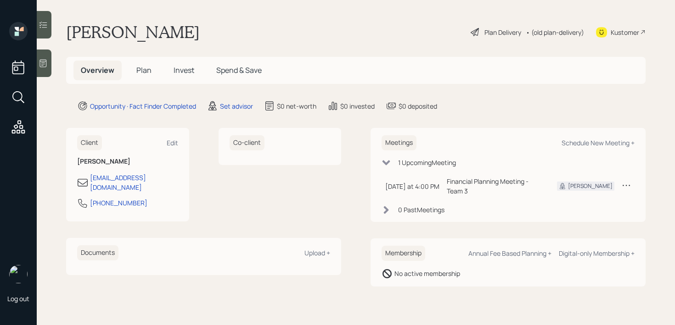
click at [46, 68] on div at bounding box center [44, 64] width 15 height 28
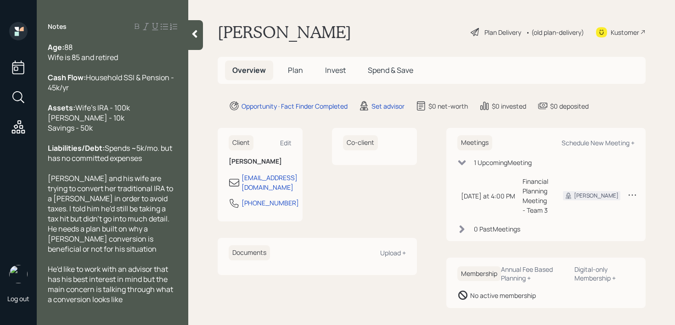
scroll to position [30, 0]
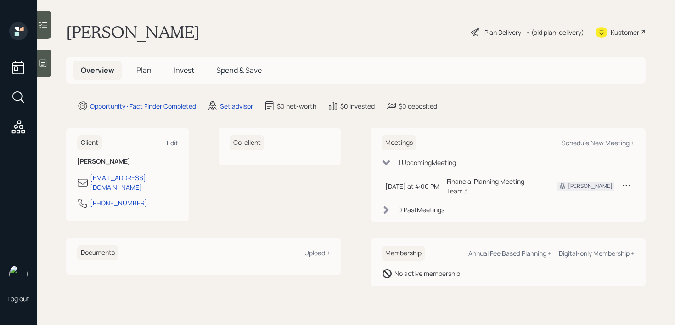
click at [50, 63] on div at bounding box center [44, 64] width 15 height 28
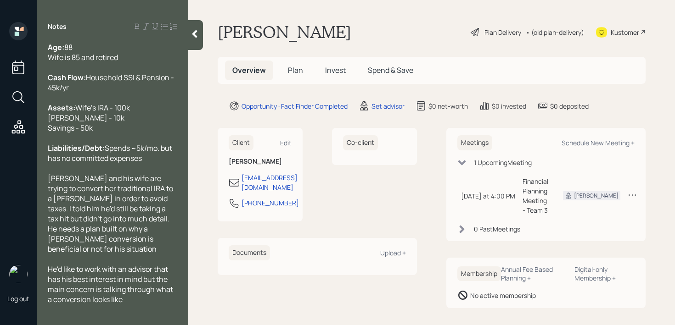
scroll to position [30, 0]
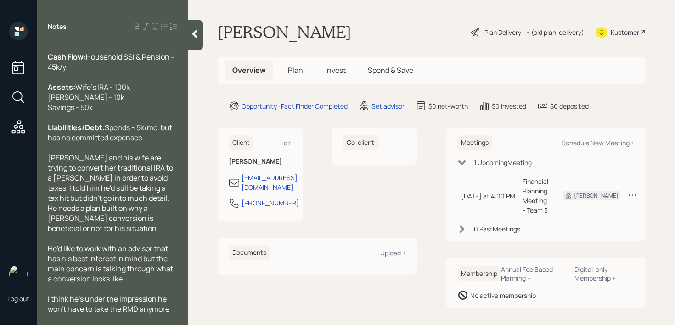
click at [338, 29] on div "Navin Parikh Plan Delivery • (old plan-delivery) Kustomer" at bounding box center [432, 32] width 428 height 20
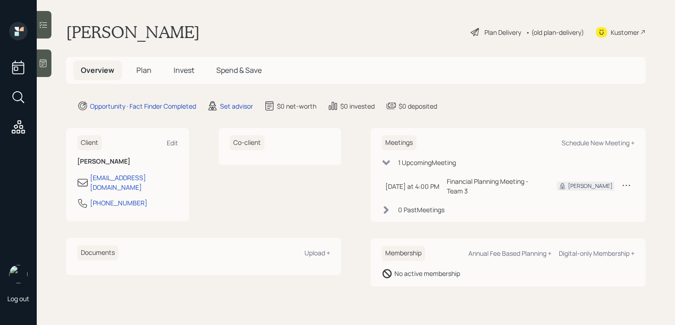
click at [611, 37] on div "Kustomer" at bounding box center [621, 32] width 50 height 20
